Goal: Transaction & Acquisition: Purchase product/service

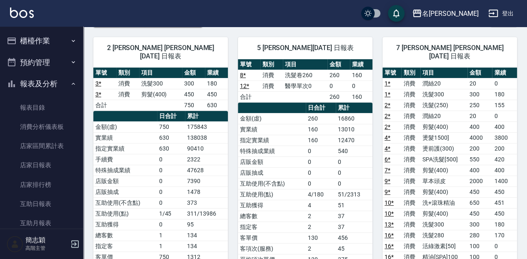
click at [70, 40] on icon "button" at bounding box center [73, 40] width 7 height 7
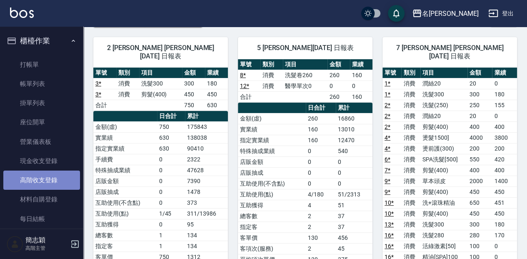
click at [46, 182] on link "高階收支登錄" at bounding box center [41, 179] width 77 height 19
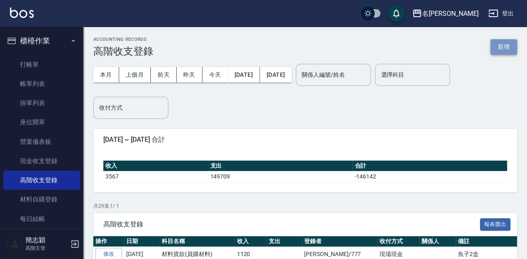
click at [502, 53] on button "新增" at bounding box center [503, 46] width 27 height 15
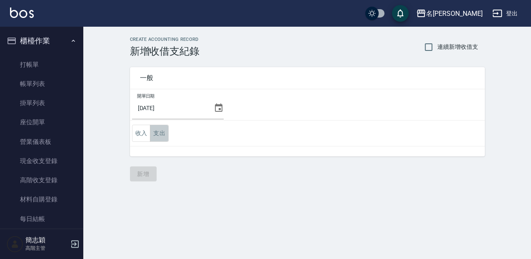
click at [162, 132] on button "支出" at bounding box center [159, 132] width 19 height 17
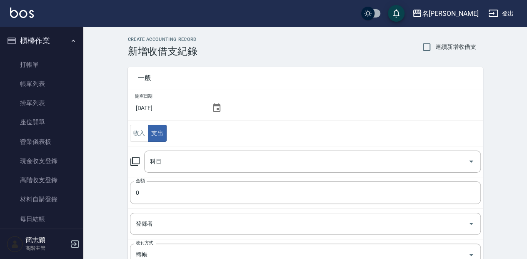
click at [134, 159] on icon at bounding box center [135, 161] width 10 height 10
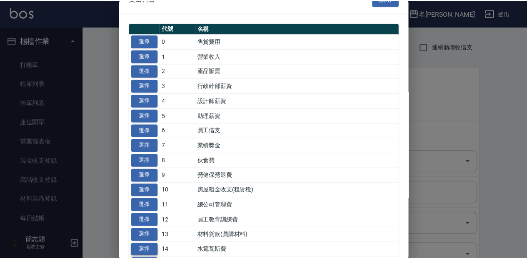
scroll to position [27, 0]
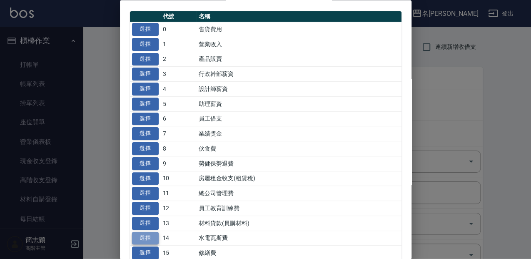
click at [139, 234] on button "選擇" at bounding box center [145, 237] width 27 height 13
type input "14 水電瓦斯費"
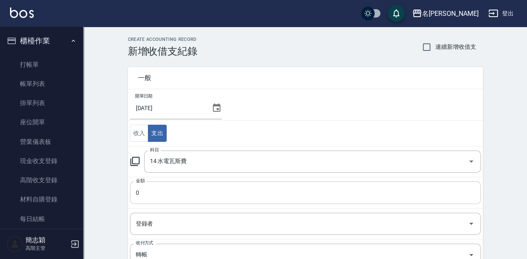
click at [135, 197] on input "0" at bounding box center [305, 192] width 351 height 22
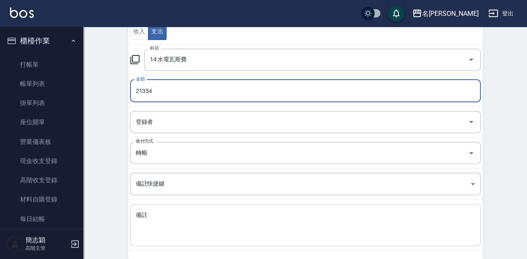
scroll to position [111, 0]
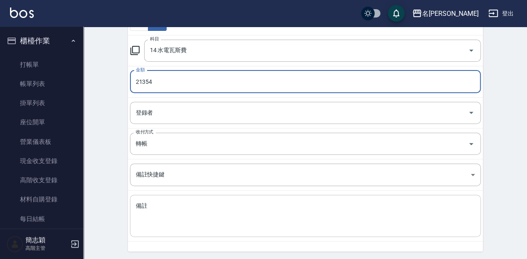
type input "21354"
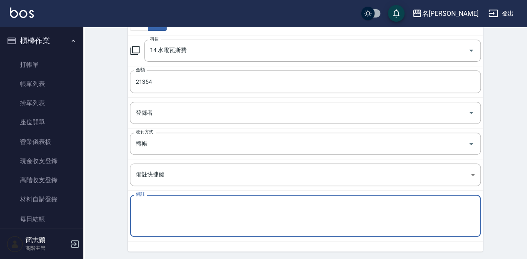
click at [168, 206] on textarea "備註" at bounding box center [305, 215] width 339 height 28
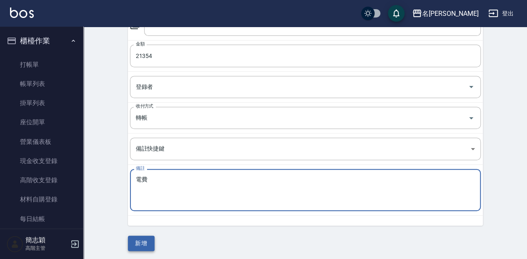
type textarea "電費"
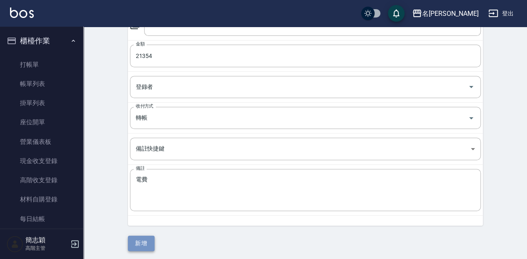
click at [141, 235] on button "新增" at bounding box center [141, 242] width 27 height 15
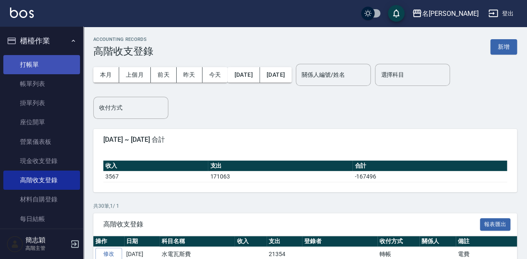
click at [37, 65] on link "打帳單" at bounding box center [41, 64] width 77 height 19
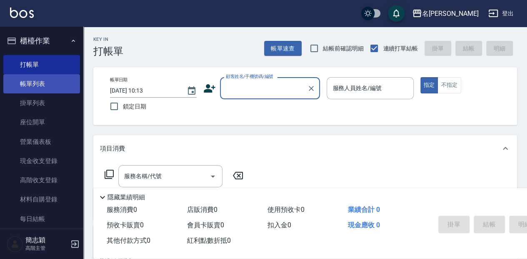
click at [49, 84] on link "帳單列表" at bounding box center [41, 83] width 77 height 19
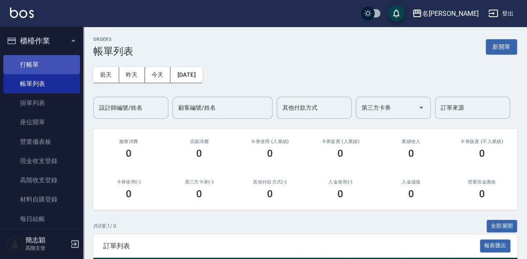
click at [63, 66] on link "打帳單" at bounding box center [41, 64] width 77 height 19
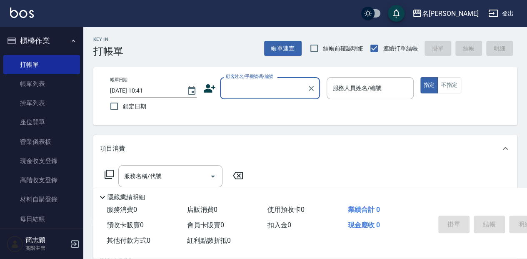
click at [261, 91] on input "顧客姓名/手機號碼/編號" at bounding box center [264, 88] width 80 height 15
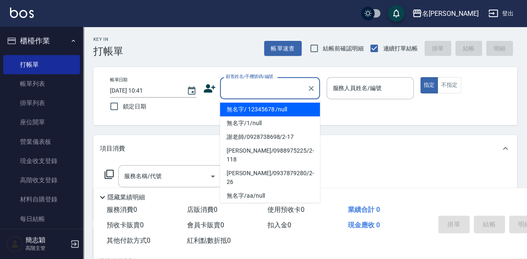
click at [258, 107] on li "無名字/ 12345678 /null" at bounding box center [270, 109] width 100 height 14
type input "無名字/ 12345678 /null"
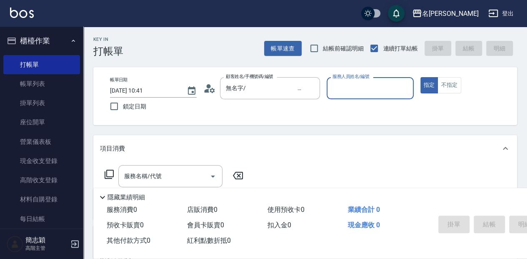
click at [357, 93] on input "服務人員姓名/編號" at bounding box center [369, 88] width 79 height 15
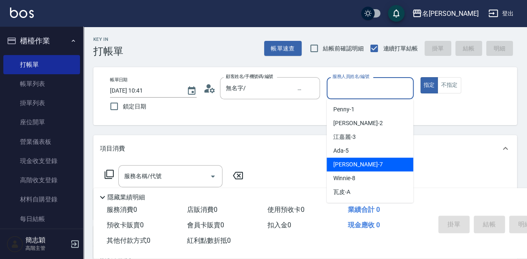
click at [370, 167] on div "[PERSON_NAME] -7" at bounding box center [369, 164] width 87 height 14
type input "[PERSON_NAME]-7"
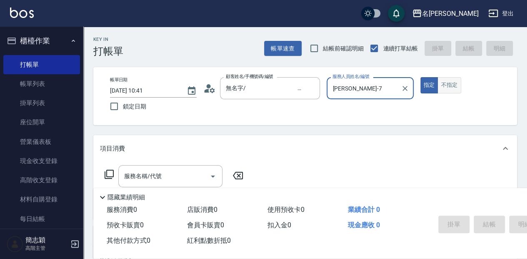
click at [452, 92] on button "不指定" at bounding box center [448, 85] width 23 height 16
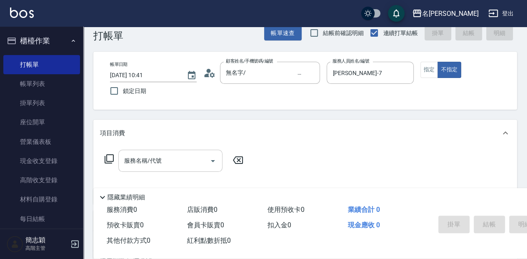
scroll to position [27, 0]
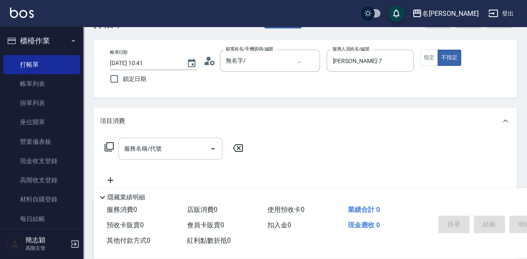
click at [147, 152] on div "服務名稱/代號 服務名稱/代號" at bounding box center [170, 148] width 104 height 22
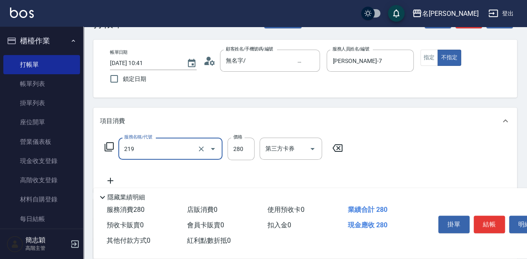
type input "洗髮280(219)"
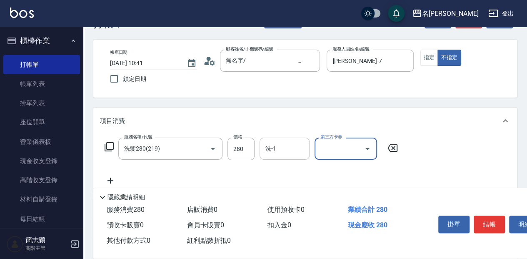
click at [287, 152] on input "洗-1" at bounding box center [284, 148] width 42 height 15
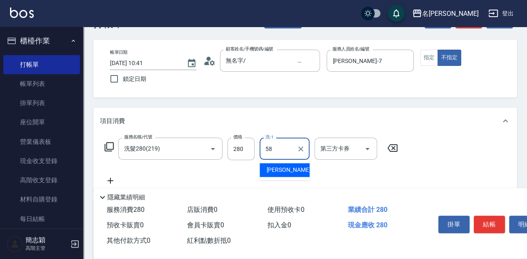
type input "[PERSON_NAME]-58"
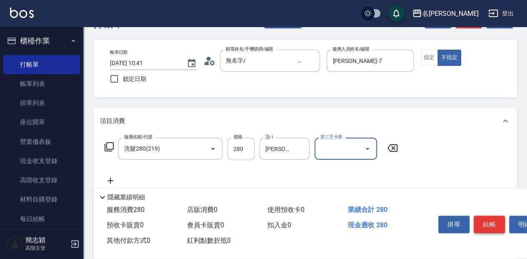
click at [493, 221] on button "結帳" at bounding box center [488, 223] width 31 height 17
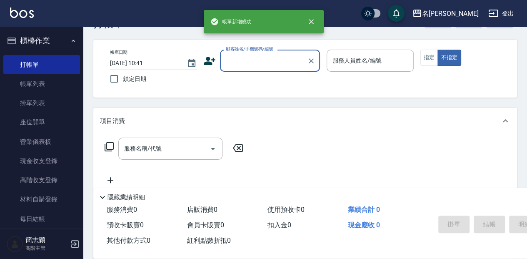
scroll to position [0, 0]
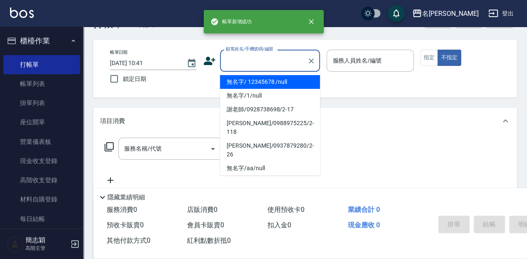
click at [244, 57] on input "顧客姓名/手機號碼/編號" at bounding box center [264, 60] width 80 height 15
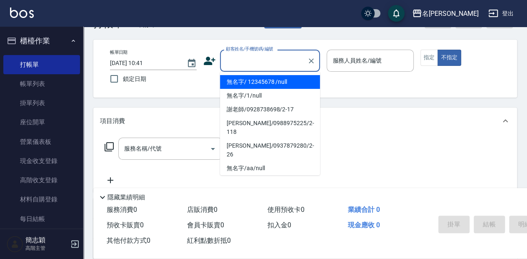
drag, startPoint x: 241, startPoint y: 78, endPoint x: 399, endPoint y: 74, distance: 157.4
click at [242, 79] on li "無名字/ 12345678 /null" at bounding box center [270, 82] width 100 height 14
type input "無名字/ 12345678 /null"
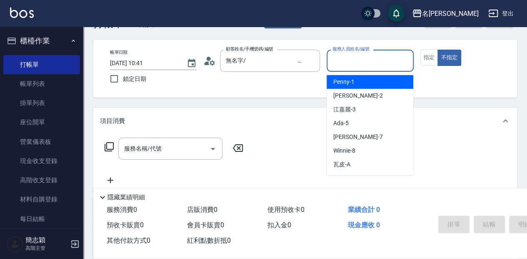
click at [346, 60] on input "服務人員姓名/編號" at bounding box center [369, 60] width 79 height 15
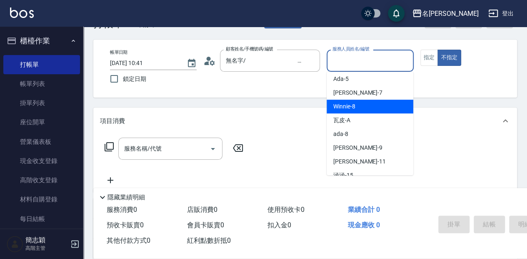
scroll to position [55, 0]
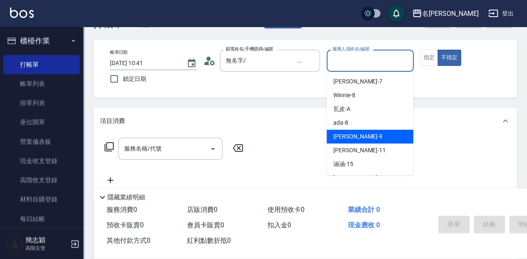
click at [353, 136] on div "[PERSON_NAME] -9" at bounding box center [369, 136] width 87 height 14
type input "[PERSON_NAME]-9"
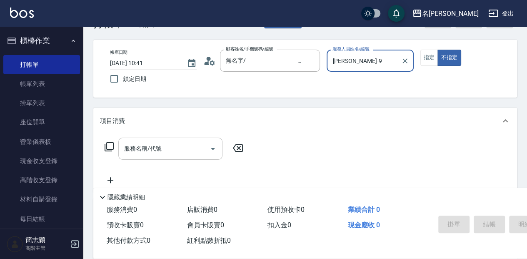
click at [171, 147] on input "服務名稱/代號" at bounding box center [164, 148] width 84 height 15
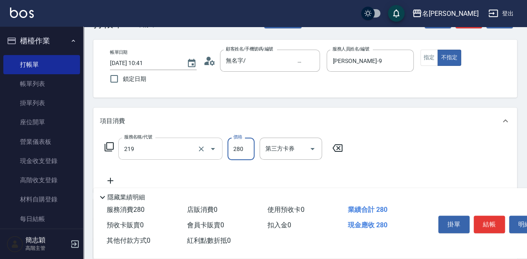
type input "洗髮280(219)"
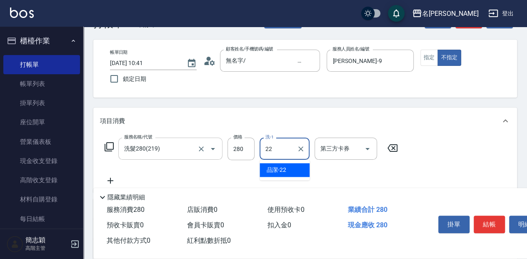
type input "品潔-22"
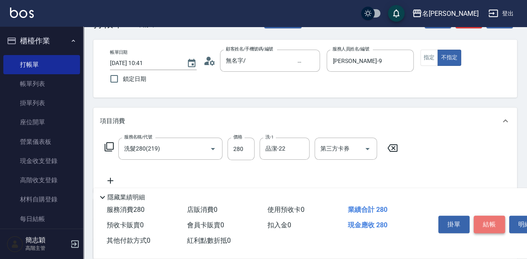
click at [483, 215] on button "結帳" at bounding box center [488, 223] width 31 height 17
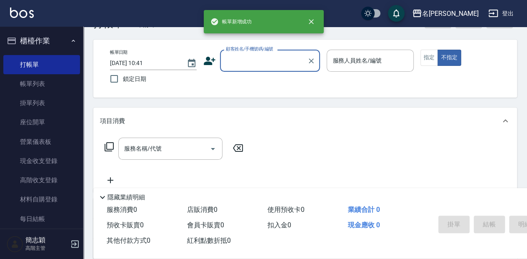
scroll to position [0, 0]
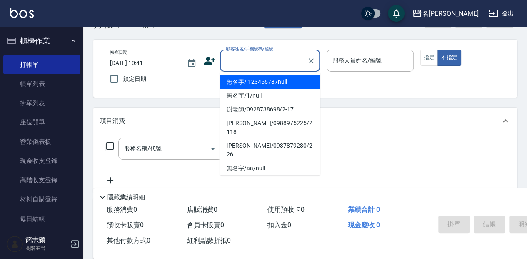
click at [244, 57] on input "顧客姓名/手機號碼/編號" at bounding box center [264, 60] width 80 height 15
click at [267, 80] on li "無名字/ 12345678 /null" at bounding box center [270, 82] width 100 height 14
type input "無名字/ 12345678 /null"
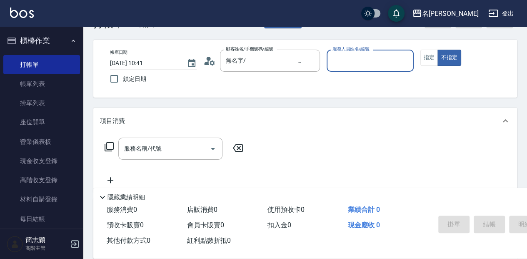
click at [365, 66] on input "服務人員姓名/編號" at bounding box center [369, 60] width 79 height 15
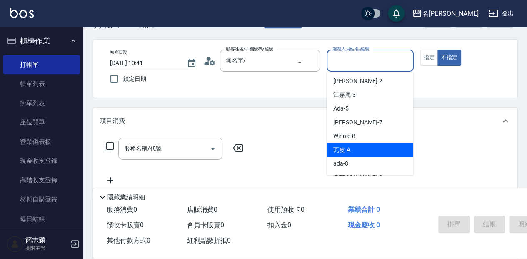
scroll to position [27, 0]
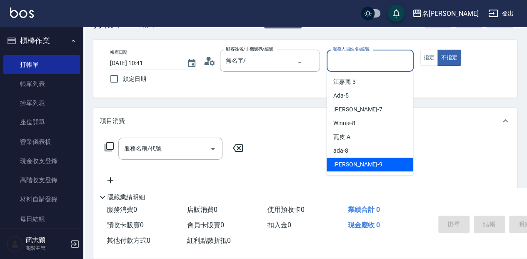
click at [385, 159] on div "[PERSON_NAME] -9" at bounding box center [369, 164] width 87 height 14
type input "[PERSON_NAME]-9"
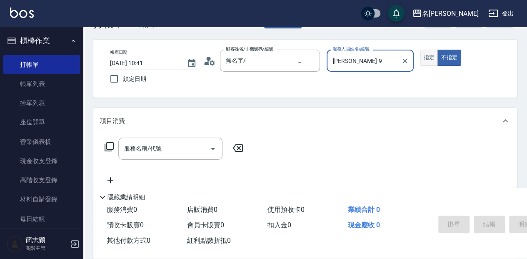
click at [425, 55] on button "指定" at bounding box center [429, 58] width 18 height 16
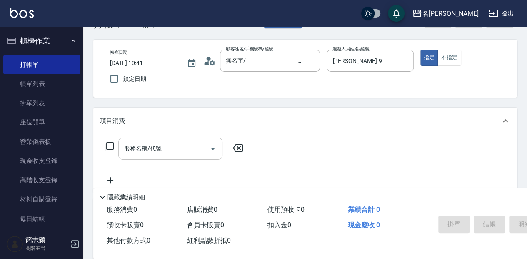
click at [181, 145] on input "服務名稱/代號" at bounding box center [164, 148] width 84 height 15
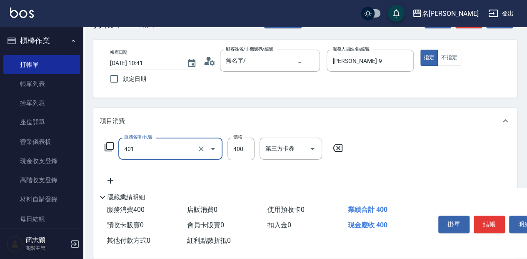
type input "剪髮(400)(401)"
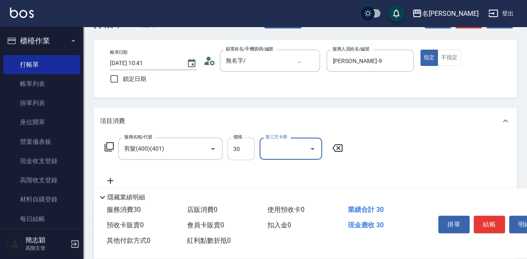
click at [244, 149] on input "30" at bounding box center [240, 148] width 27 height 22
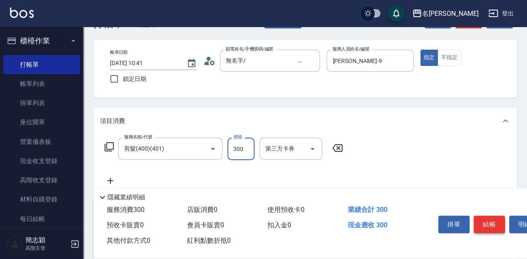
type input "300"
click at [479, 224] on button "結帳" at bounding box center [488, 223] width 31 height 17
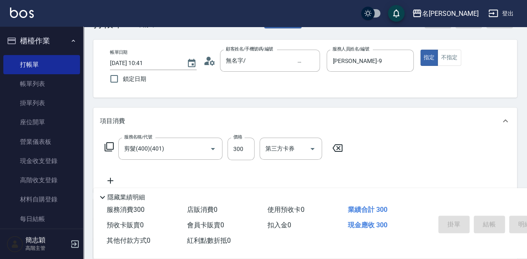
type input "[DATE] 10:42"
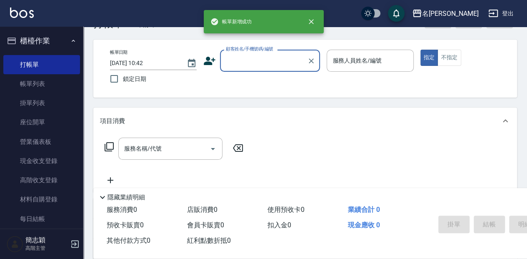
scroll to position [0, 0]
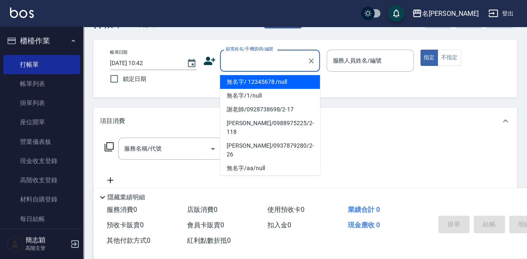
click at [268, 65] on input "顧客姓名/手機號碼/編號" at bounding box center [264, 60] width 80 height 15
click at [260, 79] on li "無名字/ 12345678 /null" at bounding box center [270, 82] width 100 height 14
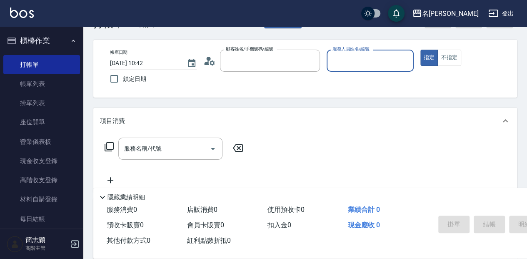
type input "無名字/ 12345678 /null"
click at [360, 55] on div "服務人員姓名/編號 服務人員姓名/編號" at bounding box center [369, 61] width 87 height 22
click at [371, 57] on input "服務人員姓名/編號" at bounding box center [369, 60] width 79 height 15
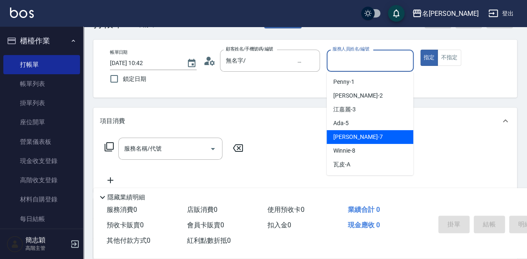
click at [362, 139] on div "[PERSON_NAME] -7" at bounding box center [369, 137] width 87 height 14
type input "[PERSON_NAME]-7"
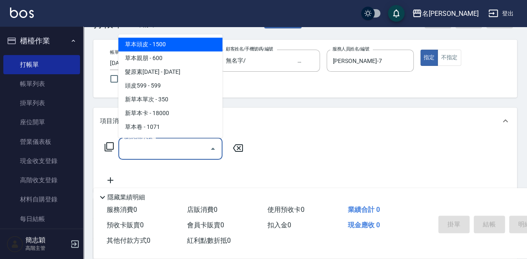
drag, startPoint x: 163, startPoint y: 146, endPoint x: 173, endPoint y: 142, distance: 10.8
click at [163, 146] on input "服務名稱/代號" at bounding box center [164, 148] width 84 height 15
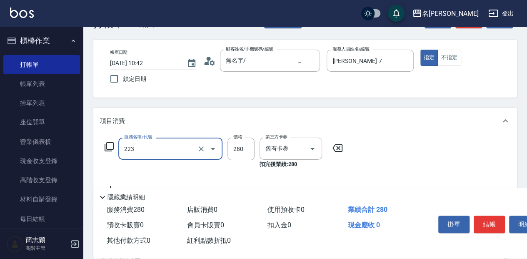
type input "洗髮卷280(223)"
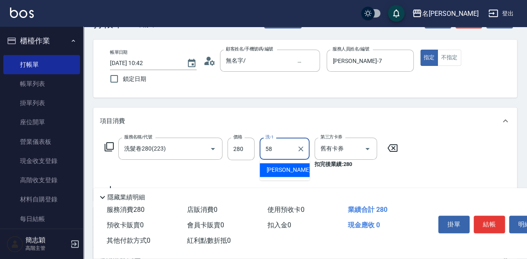
type input "[PERSON_NAME]-58"
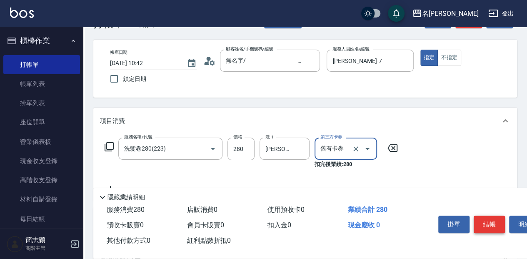
click at [496, 223] on button "結帳" at bounding box center [488, 223] width 31 height 17
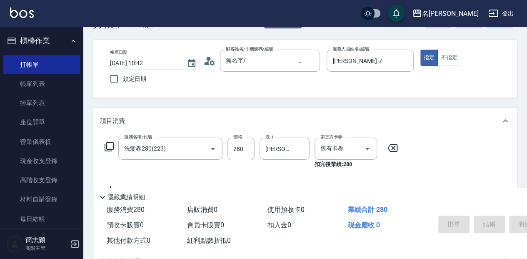
type input "[DATE] 11:20"
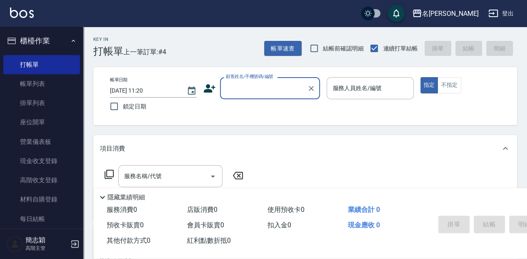
click at [257, 95] on input "顧客姓名/手機號碼/編號" at bounding box center [264, 88] width 80 height 15
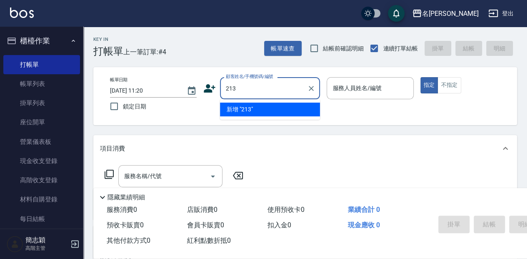
type input "213"
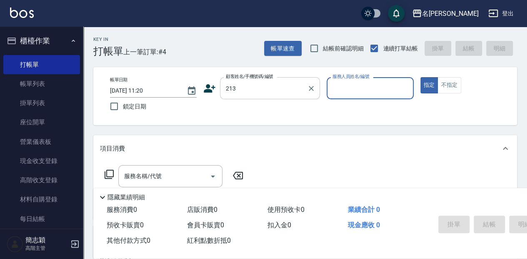
click at [420, 77] on button "指定" at bounding box center [429, 85] width 18 height 16
type button "true"
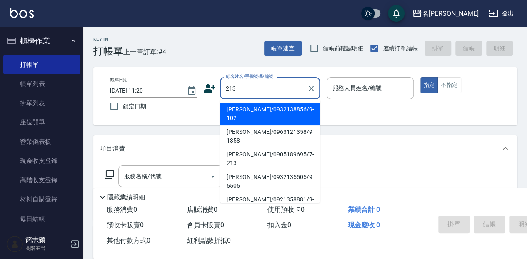
click at [249, 90] on input "213" at bounding box center [264, 88] width 80 height 15
type input "2"
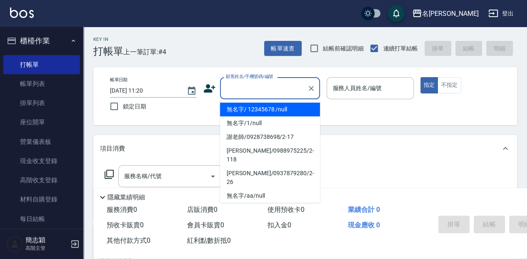
click at [300, 112] on li "無名字/ 12345678 /null" at bounding box center [270, 109] width 100 height 14
type input "無名字/ 12345678 /null"
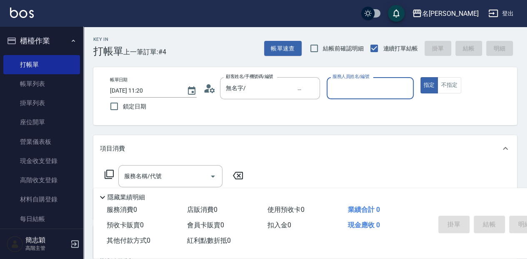
click at [366, 90] on input "服務人員姓名/編號" at bounding box center [369, 88] width 79 height 15
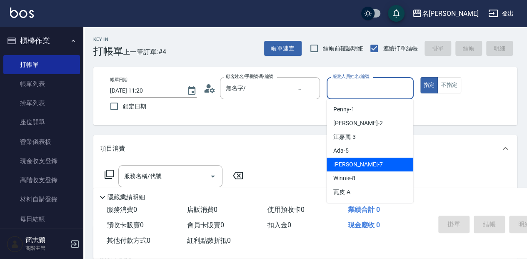
click at [366, 162] on div "[PERSON_NAME] -7" at bounding box center [369, 164] width 87 height 14
type input "[PERSON_NAME]-7"
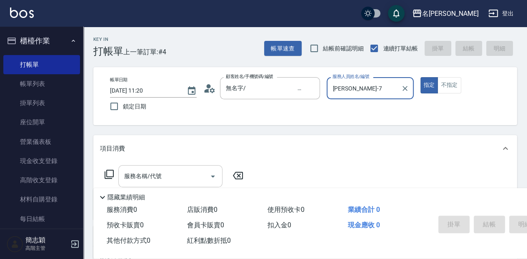
click at [171, 179] on input "服務名稱/代號" at bounding box center [164, 176] width 84 height 15
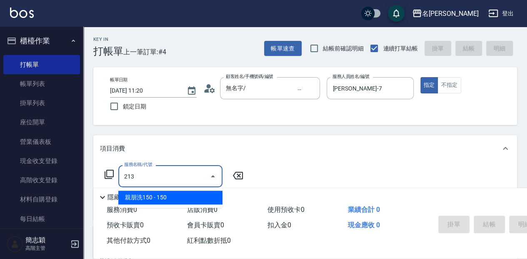
type input "親朋洗150(213)"
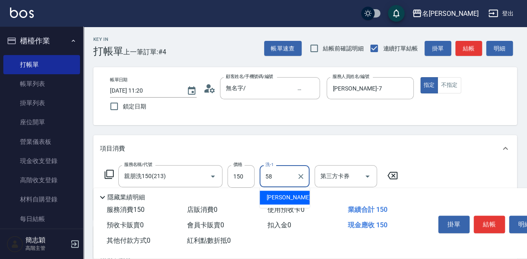
type input "[PERSON_NAME]-58"
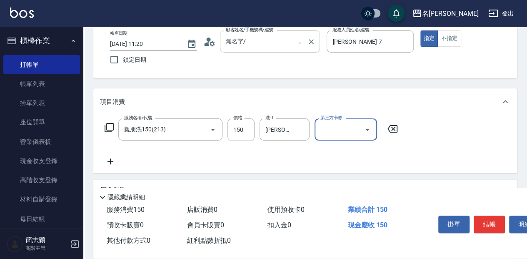
scroll to position [55, 0]
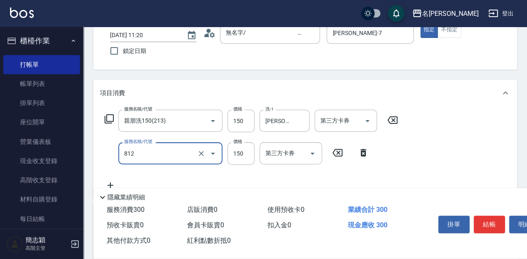
type input "單梳(812)"
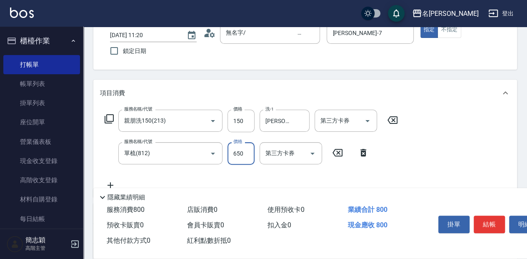
type input "650"
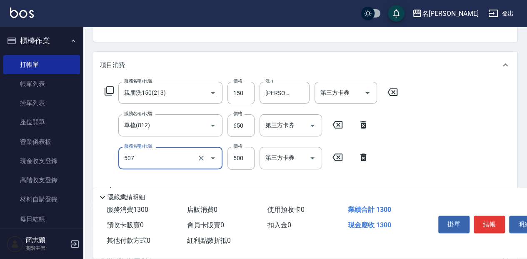
type input "補染(507)"
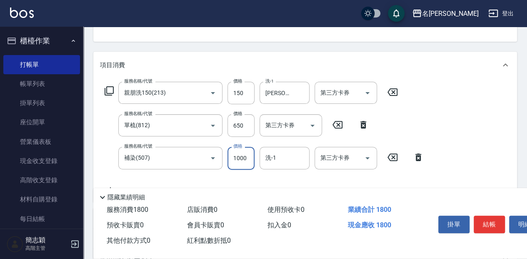
type input "1000"
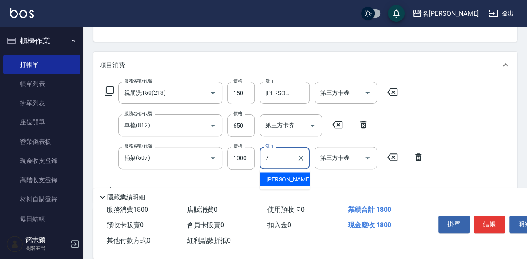
type input "[PERSON_NAME]-7"
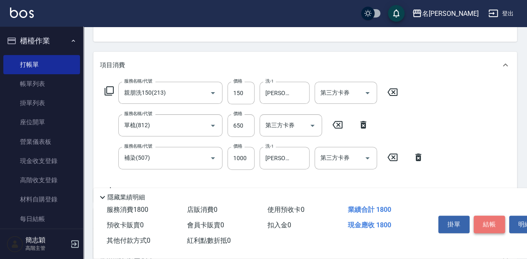
click at [484, 216] on button "結帳" at bounding box center [488, 223] width 31 height 17
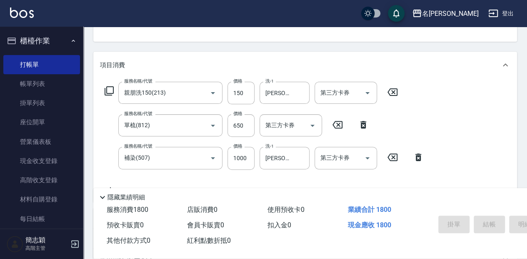
type input "[DATE] 12:00"
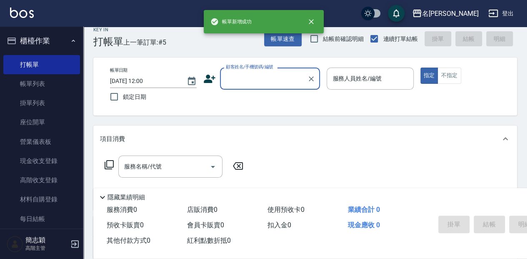
scroll to position [0, 0]
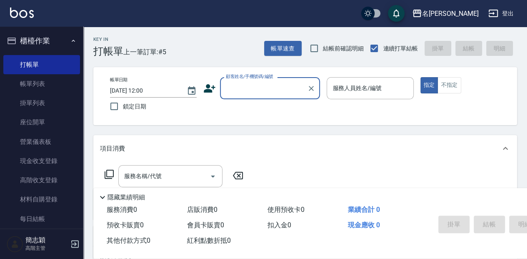
click at [259, 80] on div "顧客姓名/手機號碼/編號" at bounding box center [270, 88] width 100 height 22
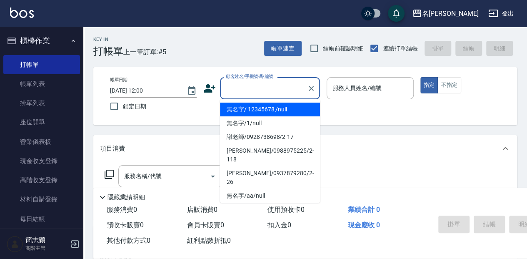
click at [257, 112] on li "無名字/ 12345678 /null" at bounding box center [270, 109] width 100 height 14
type input "無名字/ 12345678 /null"
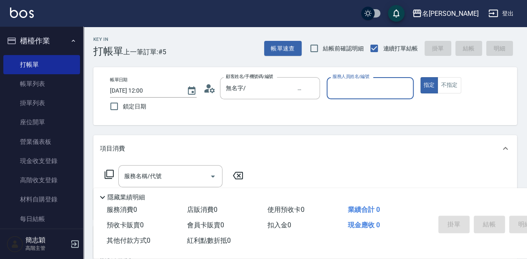
click at [335, 87] on input "服務人員姓名/編號" at bounding box center [369, 88] width 79 height 15
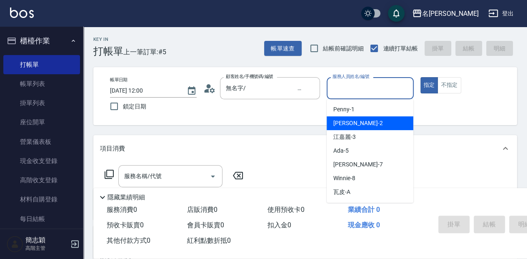
drag, startPoint x: 351, startPoint y: 121, endPoint x: 279, endPoint y: 161, distance: 81.8
click at [350, 121] on div "[PERSON_NAME] -2" at bounding box center [369, 123] width 87 height 14
type input "[PERSON_NAME]-2"
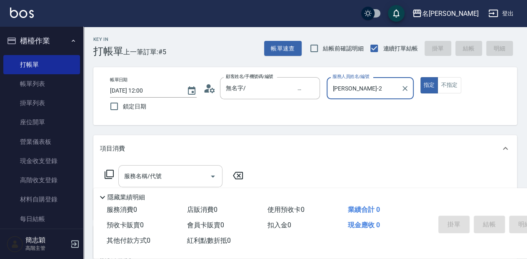
click at [173, 171] on input "服務名稱/代號" at bounding box center [164, 176] width 84 height 15
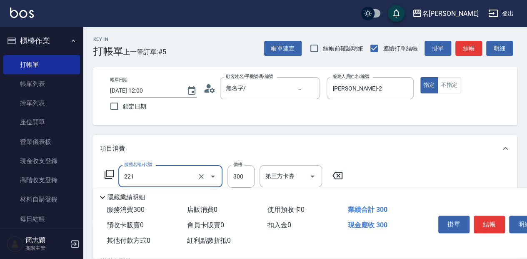
type input "洗髮300(221)"
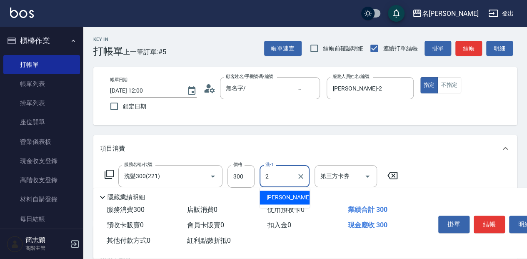
type input "[PERSON_NAME]-2"
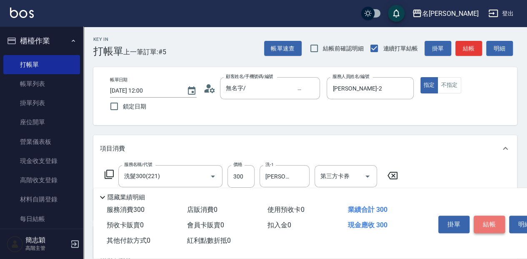
click at [490, 228] on button "結帳" at bounding box center [488, 223] width 31 height 17
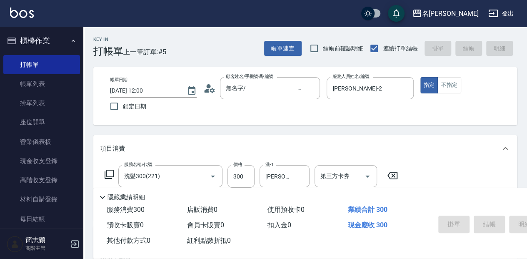
type input "[DATE] 12:01"
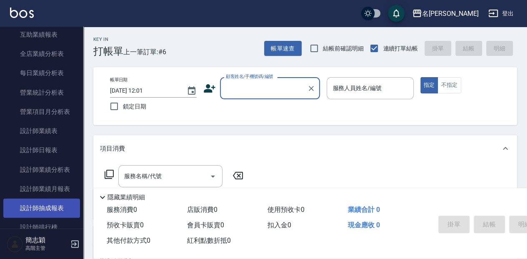
scroll to position [500, 0]
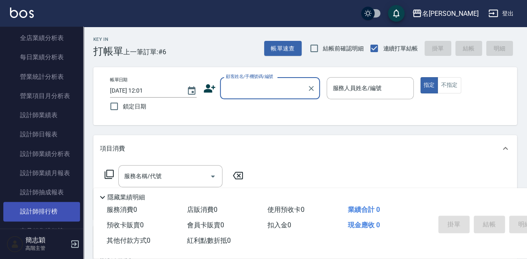
click at [52, 212] on link "設計師排行榜" at bounding box center [41, 210] width 77 height 19
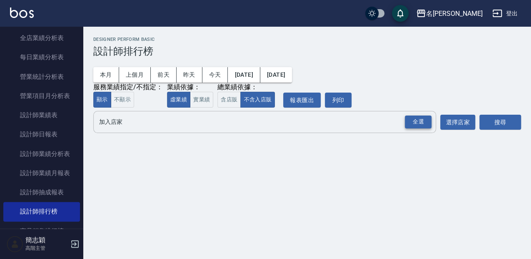
click at [422, 122] on div "全選" at bounding box center [418, 121] width 27 height 13
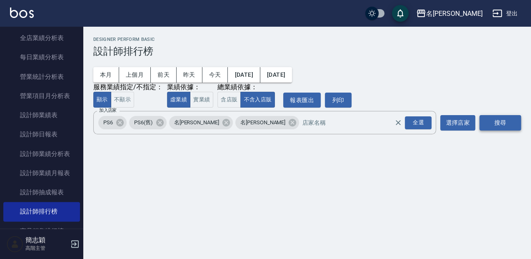
click at [503, 122] on button "搜尋" at bounding box center [500, 122] width 42 height 15
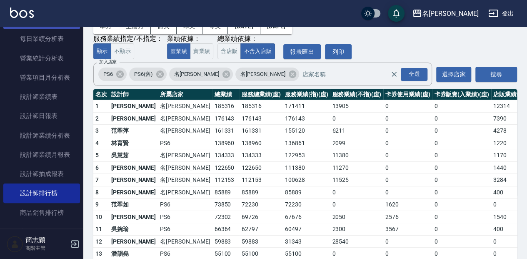
scroll to position [527, 0]
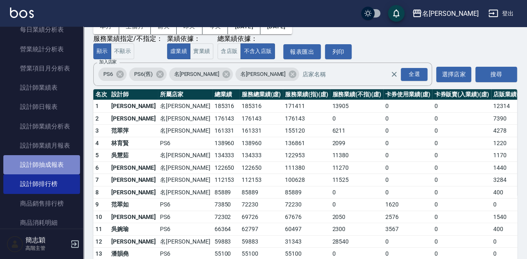
click at [55, 166] on link "設計師抽成報表" at bounding box center [41, 164] width 77 height 19
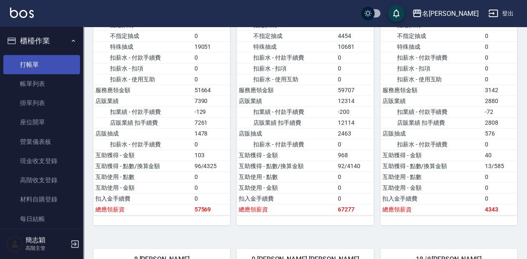
click at [41, 60] on link "打帳單" at bounding box center [41, 64] width 77 height 19
